Goal: Transaction & Acquisition: Purchase product/service

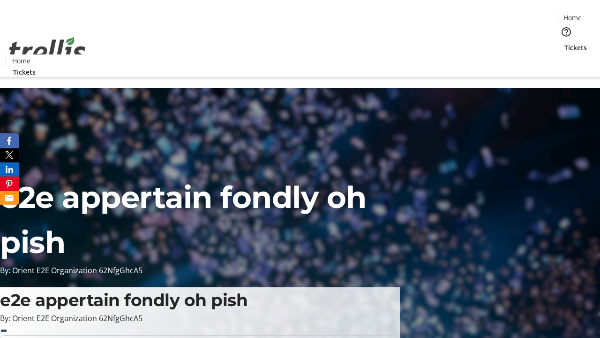
click at [565, 43] on span "Tickets" at bounding box center [576, 48] width 23 height 10
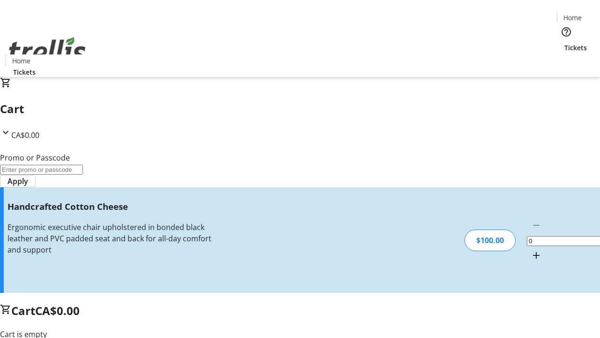
click at [531, 249] on mat-icon "Increment by one" at bounding box center [536, 254] width 11 height 11
type input "1"
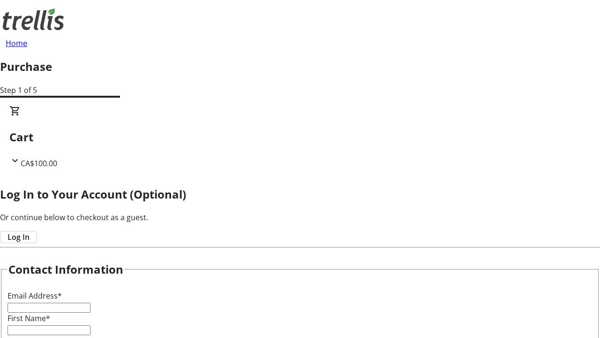
type input "FREE"
type input "[EMAIL_ADDRESS][DOMAIN_NAME]"
type input "Cayla"
type input "[PERSON_NAME]"
